Goal: Information Seeking & Learning: Learn about a topic

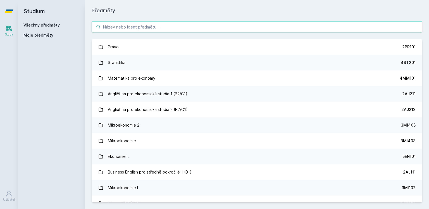
click at [197, 30] on input "search" at bounding box center [257, 26] width 331 height 11
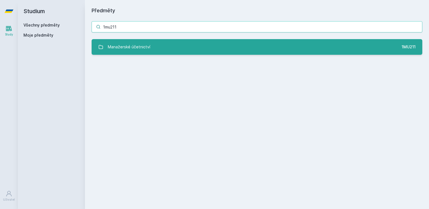
type input "1mu211"
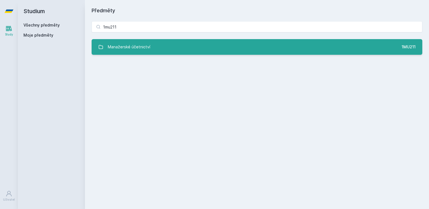
click at [172, 46] on link "Manažerské účetnictví 1MU211" at bounding box center [257, 47] width 331 height 16
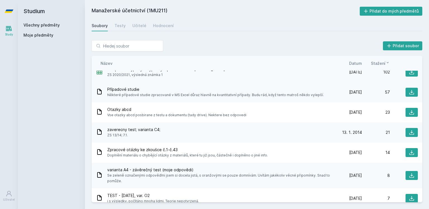
scroll to position [9, 0]
click at [313, 73] on div "Kompletné výpisky a výpočty z prednášok od [PERSON_NAME] ZS 2020/2021, výsledná…" at bounding box center [215, 71] width 238 height 11
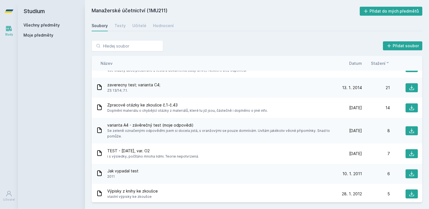
scroll to position [0, 0]
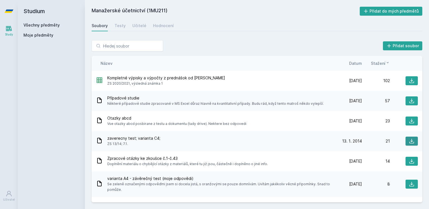
click at [409, 139] on icon at bounding box center [412, 141] width 6 height 6
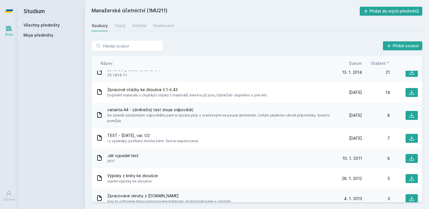
scroll to position [69, 0]
click at [409, 109] on div "varianta A4 - závěrečný test (moje odpovědi) Se zeleně označenými odpověďmi jse…" at bounding box center [257, 115] width 331 height 26
click at [409, 115] on icon at bounding box center [411, 115] width 5 height 5
